Goal: Transaction & Acquisition: Book appointment/travel/reservation

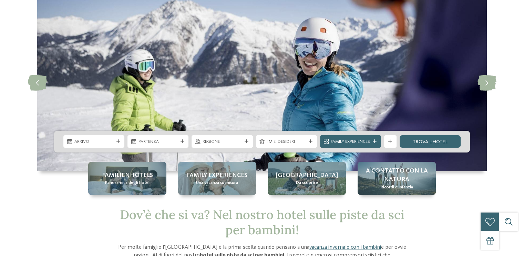
scroll to position [69, 0]
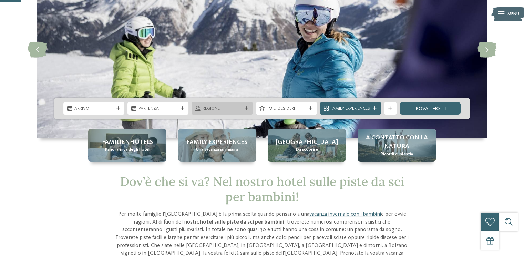
click at [234, 106] on span "Regione" at bounding box center [221, 108] width 39 height 6
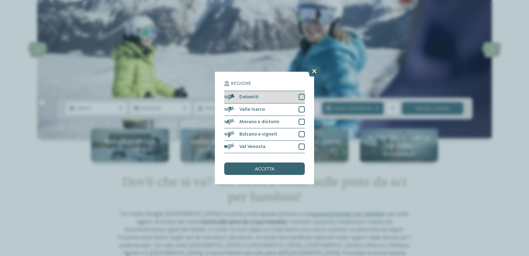
click at [234, 100] on span at bounding box center [234, 97] width 0 height 6
click at [350, 96] on div "Regione Dolomiti" at bounding box center [264, 128] width 529 height 256
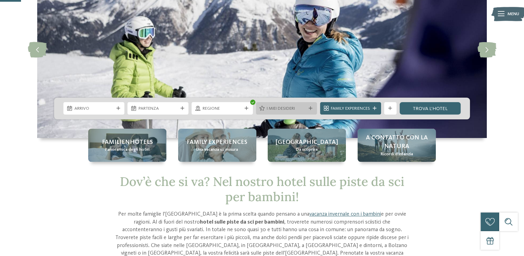
click at [310, 111] on div "I miei desideri" at bounding box center [286, 108] width 61 height 12
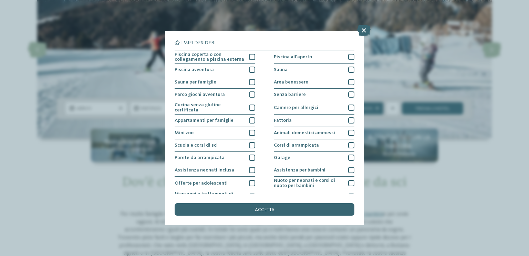
click at [401, 55] on div "I miei desideri Piscina coperta o con collegamento a piscina esterna Piscina al…" at bounding box center [264, 128] width 529 height 256
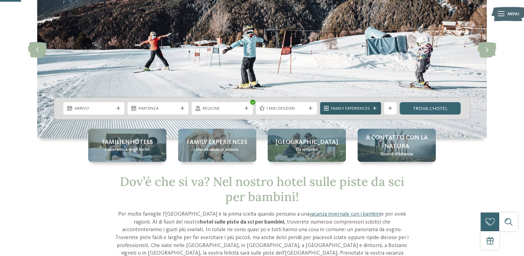
drag, startPoint x: 365, startPoint y: 108, endPoint x: 377, endPoint y: 108, distance: 12.1
click at [366, 108] on span "Family Experiences" at bounding box center [350, 108] width 39 height 6
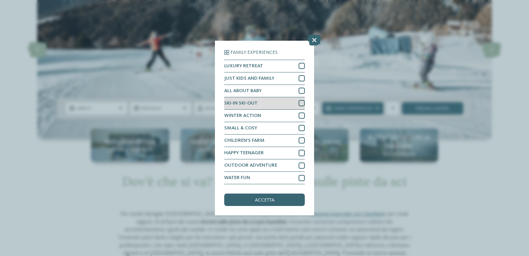
click at [299, 103] on div at bounding box center [302, 103] width 6 height 6
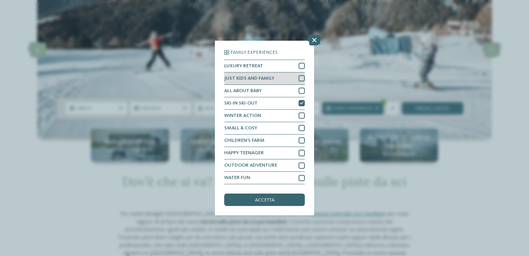
click at [301, 79] on div at bounding box center [302, 78] width 6 height 6
click at [468, 166] on div "Family Experiences LUXURY RETREAT JUST KIDS AND FAMILY" at bounding box center [264, 128] width 529 height 256
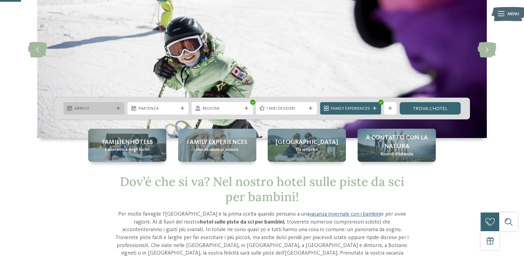
click at [113, 105] on div "Arrivo" at bounding box center [94, 108] width 42 height 7
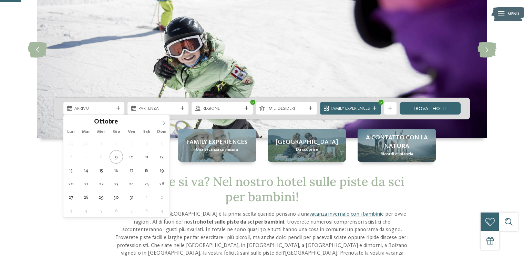
click at [161, 122] on icon at bounding box center [163, 123] width 5 height 5
type input "****"
click at [161, 122] on icon at bounding box center [163, 123] width 5 height 5
type div "03.01.2026"
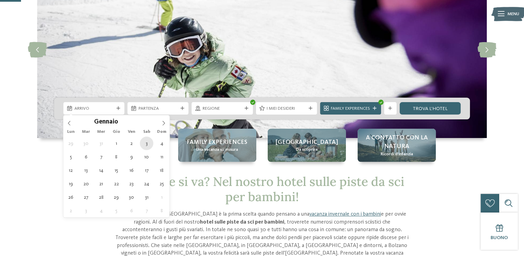
type input "****"
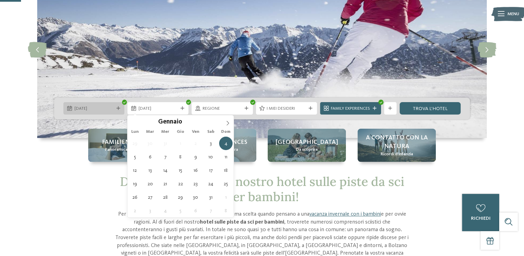
click at [110, 108] on span "03.01.2026" at bounding box center [93, 108] width 39 height 6
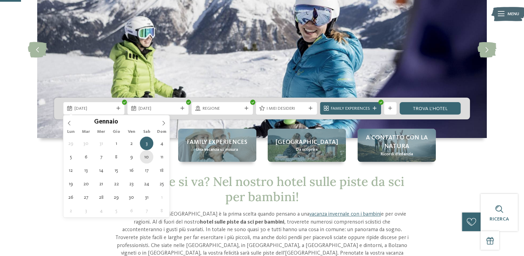
type div "10.01.2026"
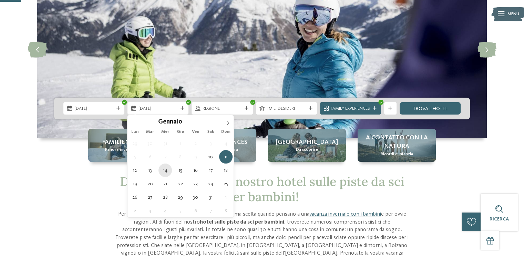
type div "14.01.2026"
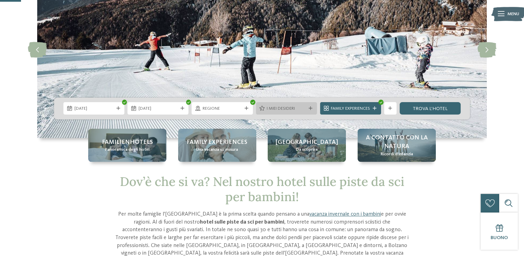
click at [313, 108] on div at bounding box center [310, 108] width 6 height 4
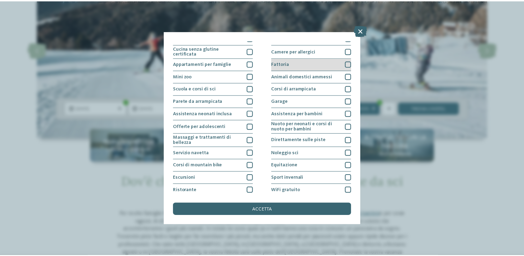
scroll to position [70, 0]
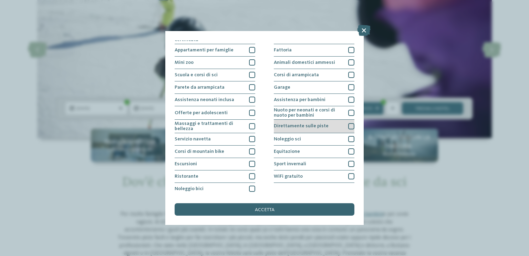
click at [348, 125] on div at bounding box center [351, 126] width 6 height 6
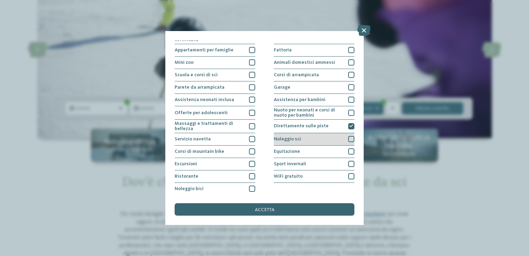
click at [348, 137] on div at bounding box center [351, 139] width 6 height 6
click at [298, 206] on div "accetta" at bounding box center [265, 209] width 180 height 12
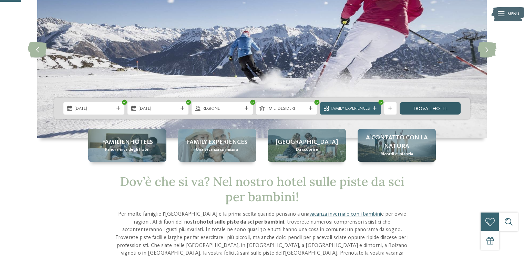
click at [421, 107] on link "trova l’hotel" at bounding box center [429, 108] width 61 height 12
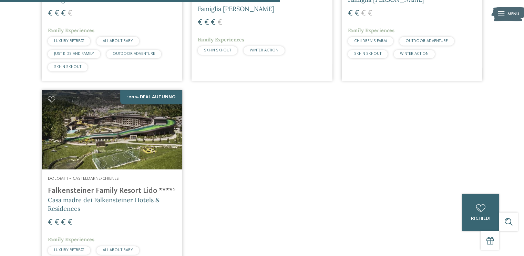
scroll to position [406, 0]
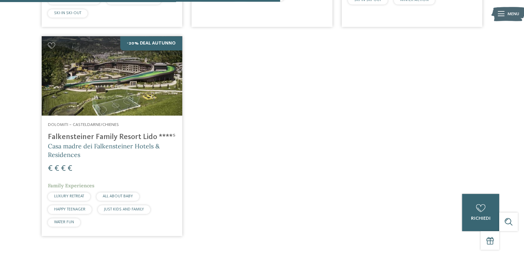
click at [113, 135] on h4 "Falkensteiner Family Resort Lido ****ˢ" at bounding box center [112, 136] width 128 height 9
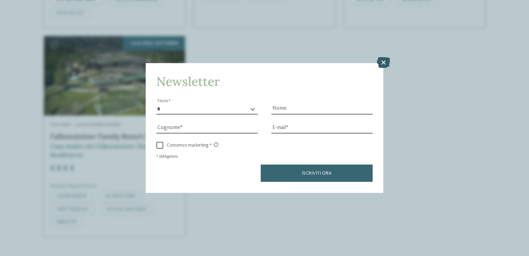
click at [390, 62] on icon at bounding box center [383, 62] width 13 height 11
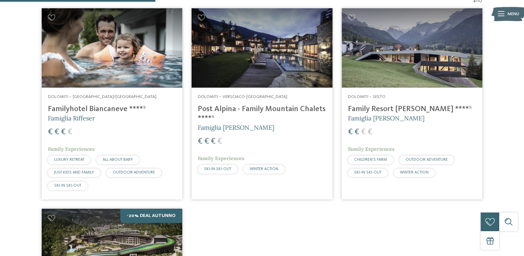
scroll to position [199, 0]
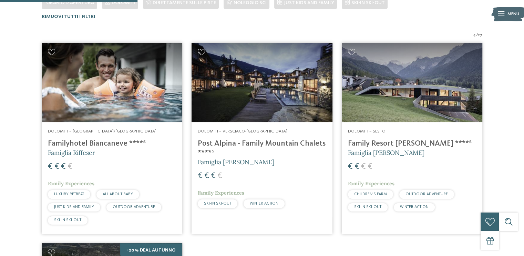
click at [267, 142] on h4 "Post Alpina - Family Mountain Chalets ****ˢ" at bounding box center [262, 148] width 128 height 19
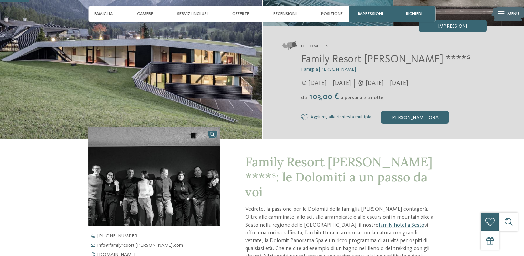
scroll to position [241, 0]
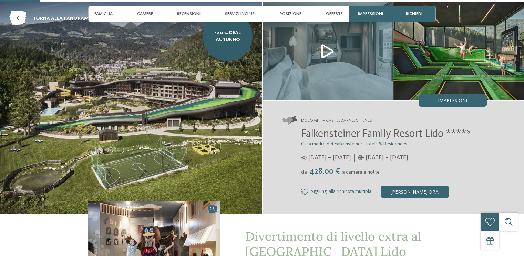
scroll to position [172, 0]
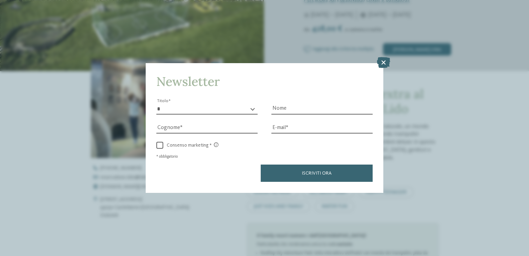
click at [138, 184] on div "Newsletter * ****** ******* ******** ****** Titolo Nome Cognome Fax" at bounding box center [264, 128] width 529 height 256
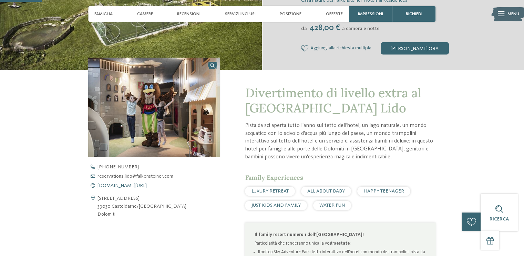
click at [139, 185] on span "www.falkensteiner.com/it/family-resort-lido" at bounding box center [121, 185] width 49 height 5
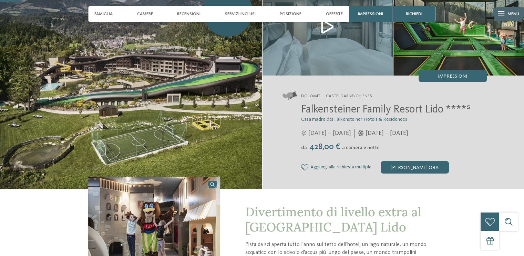
scroll to position [0, 0]
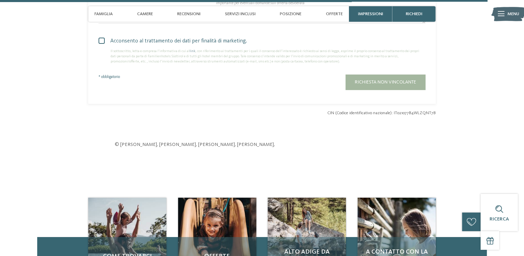
scroll to position [2032, 0]
